Goal: Contribute content: Contribute content

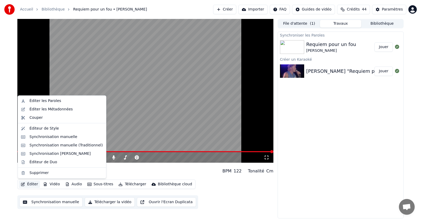
click at [28, 185] on button "Éditer" at bounding box center [29, 184] width 21 height 7
click at [44, 102] on div "Éditer les Paroles" at bounding box center [45, 100] width 32 height 5
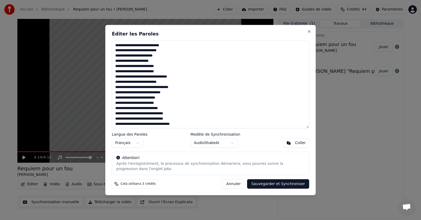
click at [115, 62] on textarea at bounding box center [210, 84] width 197 height 88
click at [129, 120] on textarea at bounding box center [210, 84] width 197 height 88
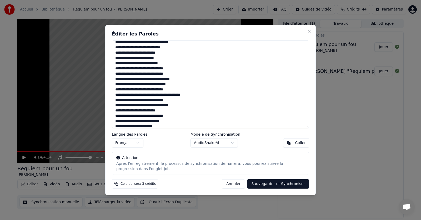
scroll to position [53, 0]
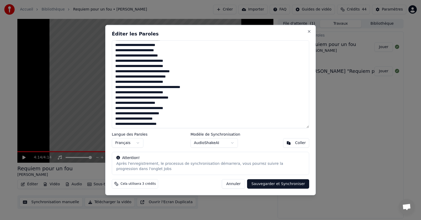
click at [143, 79] on textarea at bounding box center [210, 84] width 197 height 88
click at [143, 99] on textarea at bounding box center [210, 84] width 197 height 88
click at [163, 99] on textarea at bounding box center [210, 84] width 197 height 88
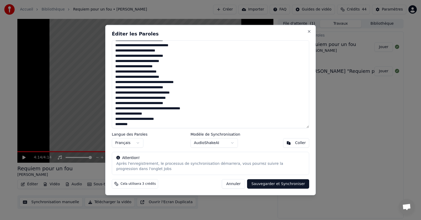
scroll to position [105, 0]
drag, startPoint x: 130, startPoint y: 88, endPoint x: 121, endPoint y: 89, distance: 8.8
click at [121, 89] on textarea at bounding box center [210, 84] width 197 height 88
click at [143, 100] on textarea at bounding box center [210, 84] width 197 height 88
type textarea "**********"
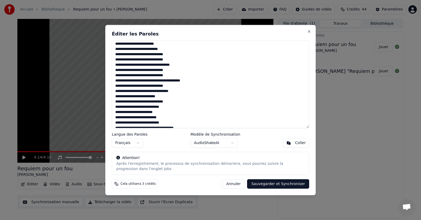
scroll to position [0, 0]
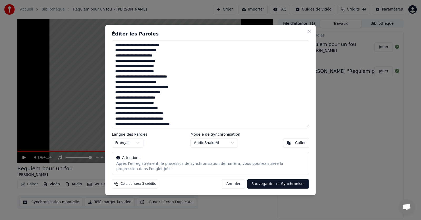
click at [268, 184] on button "Sauvegarder et Synchroniser" at bounding box center [278, 183] width 62 height 9
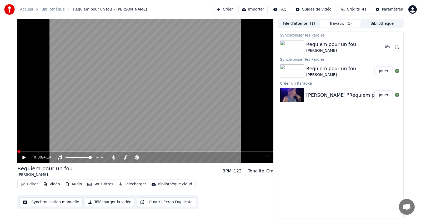
click at [17, 153] on span at bounding box center [18, 151] width 3 height 3
click at [23, 156] on icon at bounding box center [28, 157] width 12 height 4
click at [47, 152] on span at bounding box center [47, 151] width 3 height 3
click at [39, 152] on span at bounding box center [40, 151] width 3 height 3
click at [23, 157] on icon at bounding box center [23, 158] width 3 height 4
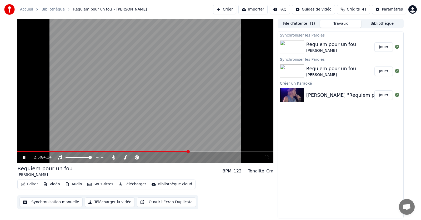
click at [24, 156] on icon at bounding box center [28, 157] width 12 height 4
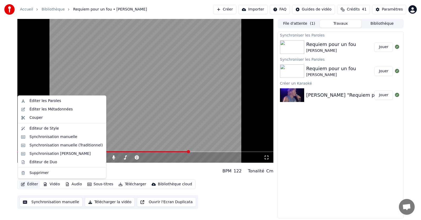
click at [31, 185] on button "Éditer" at bounding box center [29, 184] width 21 height 7
click at [44, 103] on div "Éditer les Paroles" at bounding box center [45, 100] width 32 height 5
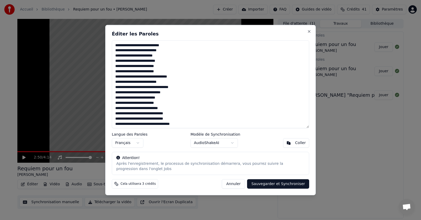
drag, startPoint x: 144, startPoint y: 67, endPoint x: 139, endPoint y: 67, distance: 5.0
click at [139, 67] on textarea at bounding box center [210, 84] width 197 height 88
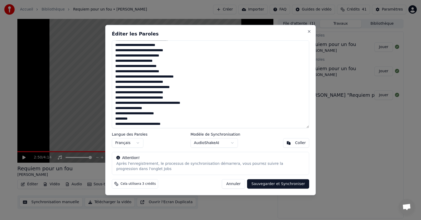
scroll to position [111, 0]
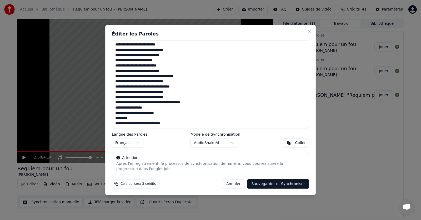
drag, startPoint x: 131, startPoint y: 108, endPoint x: 121, endPoint y: 110, distance: 9.7
click at [121, 110] on textarea at bounding box center [210, 84] width 197 height 88
drag, startPoint x: 129, startPoint y: 108, endPoint x: 120, endPoint y: 110, distance: 9.0
click at [120, 110] on textarea at bounding box center [210, 84] width 197 height 88
type textarea "**********"
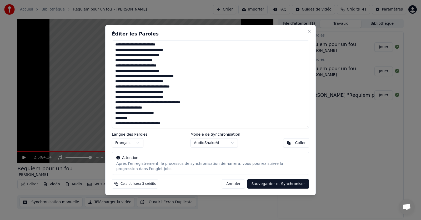
click at [245, 118] on textarea at bounding box center [210, 84] width 197 height 88
click at [276, 185] on button "Sauvegarder et Synchroniser" at bounding box center [278, 183] width 62 height 9
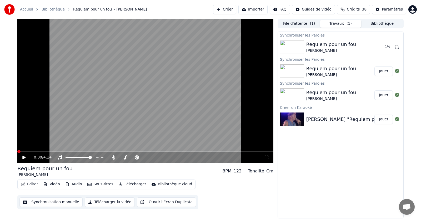
click at [17, 153] on span at bounding box center [18, 151] width 3 height 3
click at [24, 156] on icon at bounding box center [24, 157] width 3 height 3
click at [167, 153] on span at bounding box center [166, 151] width 3 height 3
click at [24, 157] on icon at bounding box center [23, 158] width 3 height 4
click at [24, 157] on icon at bounding box center [28, 157] width 12 height 4
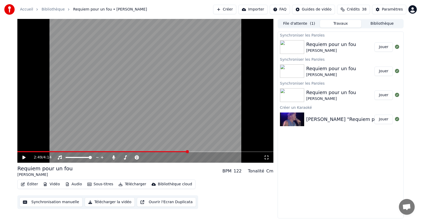
click at [30, 184] on button "Éditer" at bounding box center [29, 184] width 21 height 7
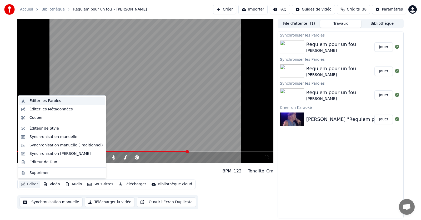
click at [41, 101] on div "Éditer les Paroles" at bounding box center [45, 100] width 32 height 5
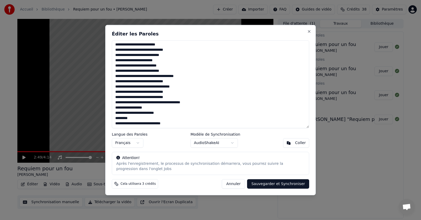
drag, startPoint x: 130, startPoint y: 108, endPoint x: 123, endPoint y: 110, distance: 7.3
click at [123, 110] on textarea at bounding box center [210, 84] width 197 height 88
drag, startPoint x: 130, startPoint y: 108, endPoint x: 122, endPoint y: 108, distance: 8.7
click at [122, 108] on textarea at bounding box center [210, 84] width 197 height 88
type textarea "**********"
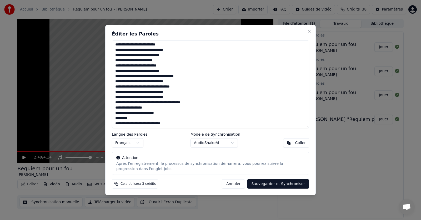
click at [271, 185] on button "Sauvegarder et Synchroniser" at bounding box center [278, 183] width 62 height 9
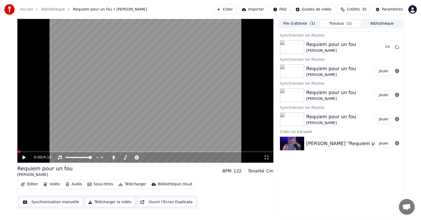
click at [17, 153] on span at bounding box center [18, 151] width 3 height 3
click at [24, 157] on icon at bounding box center [24, 157] width 3 height 3
drag, startPoint x: 142, startPoint y: 150, endPoint x: 136, endPoint y: 150, distance: 6.6
click at [136, 150] on video at bounding box center [145, 91] width 256 height 144
click at [132, 151] on span at bounding box center [131, 151] width 3 height 3
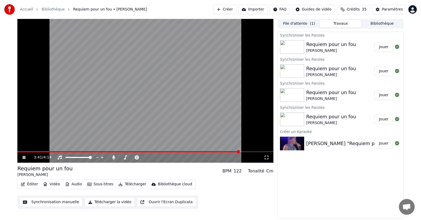
click at [23, 158] on icon at bounding box center [24, 157] width 3 height 3
click at [208, 152] on span at bounding box center [206, 151] width 3 height 3
click at [212, 152] on span at bounding box center [211, 151] width 3 height 3
click at [218, 151] on span at bounding box center [217, 151] width 3 height 3
click at [223, 151] on span at bounding box center [221, 151] width 3 height 3
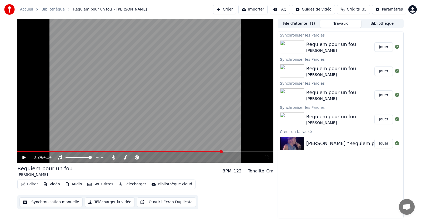
drag, startPoint x: 220, startPoint y: 150, endPoint x: 203, endPoint y: 151, distance: 17.9
click at [203, 151] on div "3:24 / 4:14" at bounding box center [145, 91] width 256 height 144
click at [175, 153] on span at bounding box center [174, 151] width 3 height 3
click at [24, 156] on icon at bounding box center [24, 157] width 3 height 3
click at [24, 157] on icon at bounding box center [23, 158] width 3 height 4
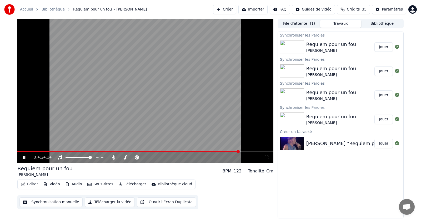
click at [24, 157] on icon at bounding box center [28, 157] width 12 height 4
click at [161, 153] on span at bounding box center [160, 151] width 3 height 3
click at [23, 158] on icon at bounding box center [23, 158] width 3 height 4
click at [23, 158] on icon at bounding box center [24, 157] width 3 height 3
click at [133, 152] on span at bounding box center [133, 151] width 3 height 3
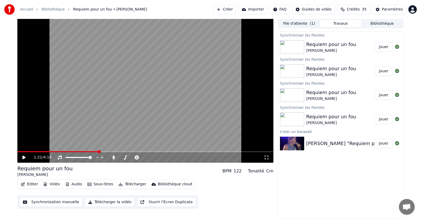
click at [98, 152] on span at bounding box center [99, 151] width 3 height 3
click at [86, 153] on span at bounding box center [86, 151] width 3 height 3
click at [22, 158] on icon at bounding box center [28, 157] width 12 height 4
click at [24, 157] on icon at bounding box center [28, 157] width 12 height 4
click at [213, 152] on span at bounding box center [212, 151] width 3 height 3
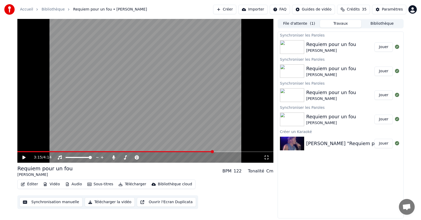
click at [25, 157] on icon at bounding box center [28, 157] width 12 height 4
click at [26, 156] on icon at bounding box center [28, 157] width 12 height 4
click at [31, 186] on button "Éditer" at bounding box center [29, 184] width 21 height 7
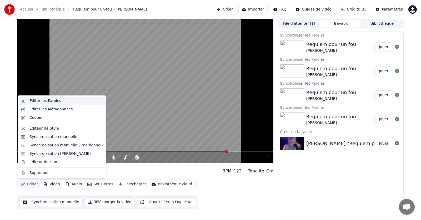
click at [37, 101] on div "Éditer les Paroles" at bounding box center [45, 100] width 32 height 5
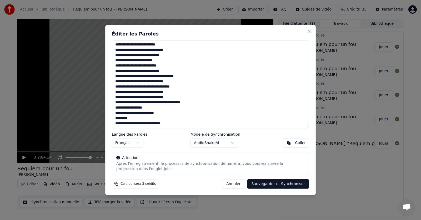
drag, startPoint x: 129, startPoint y: 108, endPoint x: 122, endPoint y: 109, distance: 7.7
click at [122, 109] on textarea at bounding box center [210, 84] width 197 height 88
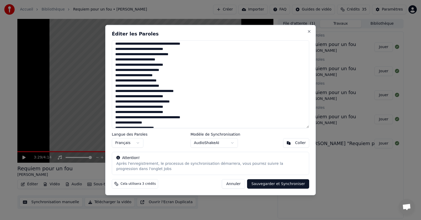
scroll to position [105, 0]
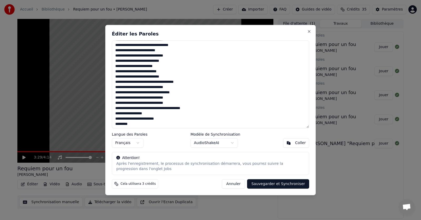
drag, startPoint x: 130, startPoint y: 88, endPoint x: 122, endPoint y: 89, distance: 8.7
click at [122, 89] on textarea at bounding box center [210, 84] width 197 height 88
type textarea "**********"
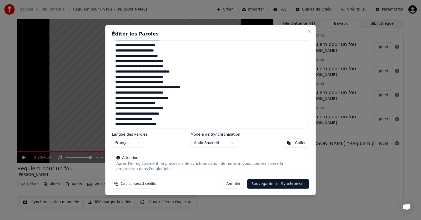
scroll to position [53, 0]
click at [234, 32] on h2 "Éditer les Paroles" at bounding box center [210, 33] width 197 height 5
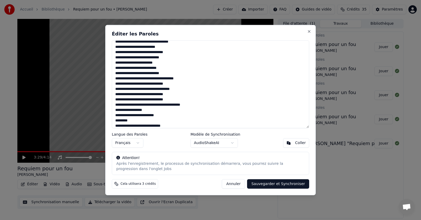
scroll to position [111, 0]
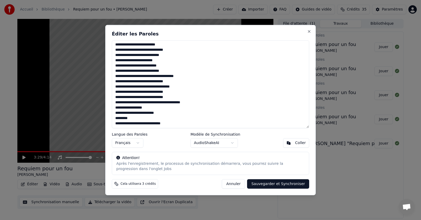
click at [241, 30] on div "Éditer les Paroles Langue des Paroles Français Modèle de Synchronisation AudioS…" at bounding box center [210, 110] width 210 height 171
click at [286, 183] on button "Sauvegarder et Synchroniser" at bounding box center [278, 183] width 62 height 9
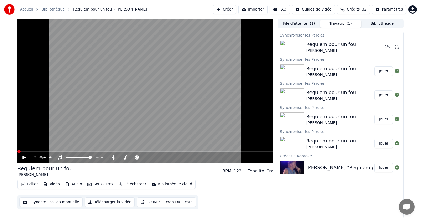
click at [17, 150] on span at bounding box center [18, 151] width 3 height 3
click at [23, 157] on icon at bounding box center [23, 158] width 3 height 4
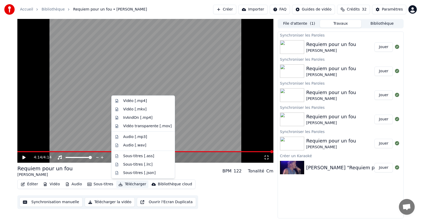
click at [131, 184] on button "Télécharger" at bounding box center [132, 184] width 32 height 7
click at [128, 102] on div "Vidéo [.mp4]" at bounding box center [135, 100] width 24 height 5
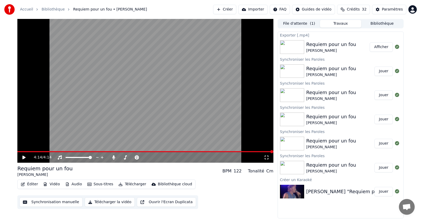
click at [382, 47] on button "Afficher" at bounding box center [381, 46] width 23 height 9
click at [113, 158] on icon at bounding box center [113, 157] width 5 height 4
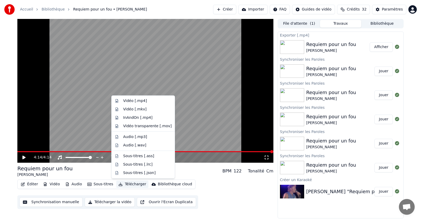
click at [128, 185] on button "Télécharger" at bounding box center [132, 184] width 32 height 7
click at [128, 100] on div "Vidéo [.mp4]" at bounding box center [135, 100] width 24 height 5
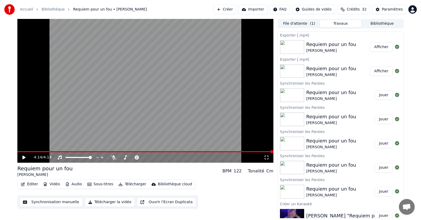
click at [380, 47] on button "Afficher" at bounding box center [381, 46] width 23 height 9
